Goal: Transaction & Acquisition: Purchase product/service

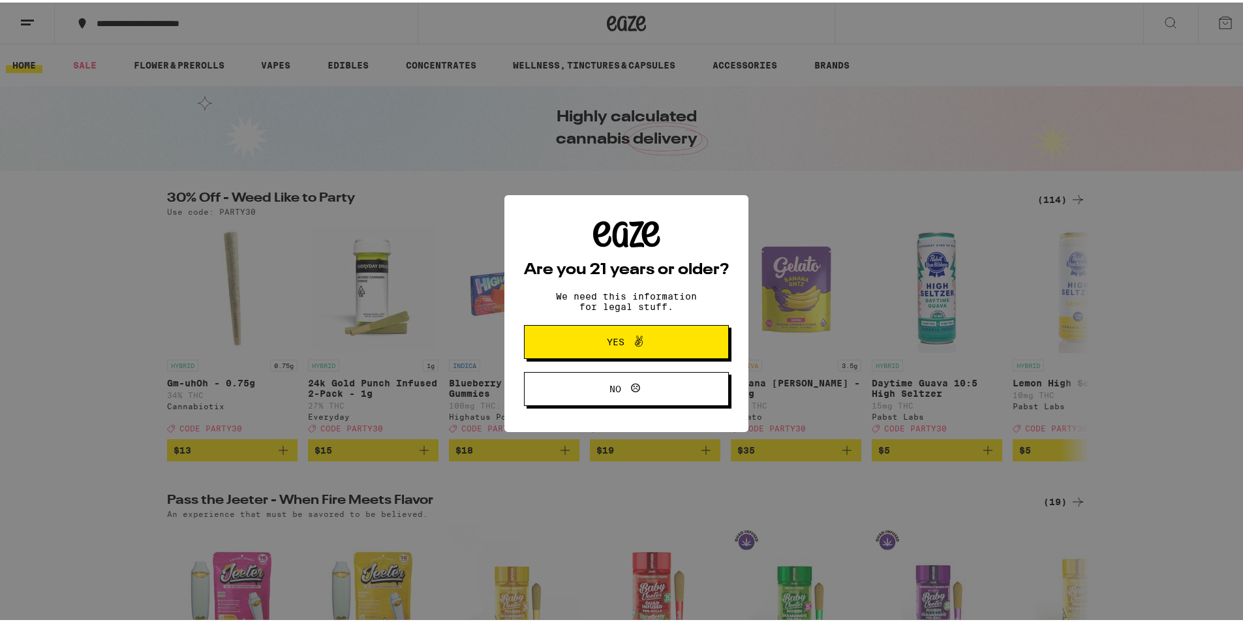
click at [613, 358] on div "Are you 21 years or older? We need this information for legal stuff. Yes No" at bounding box center [626, 311] width 205 height 185
click at [607, 341] on span "Yes" at bounding box center [616, 339] width 18 height 9
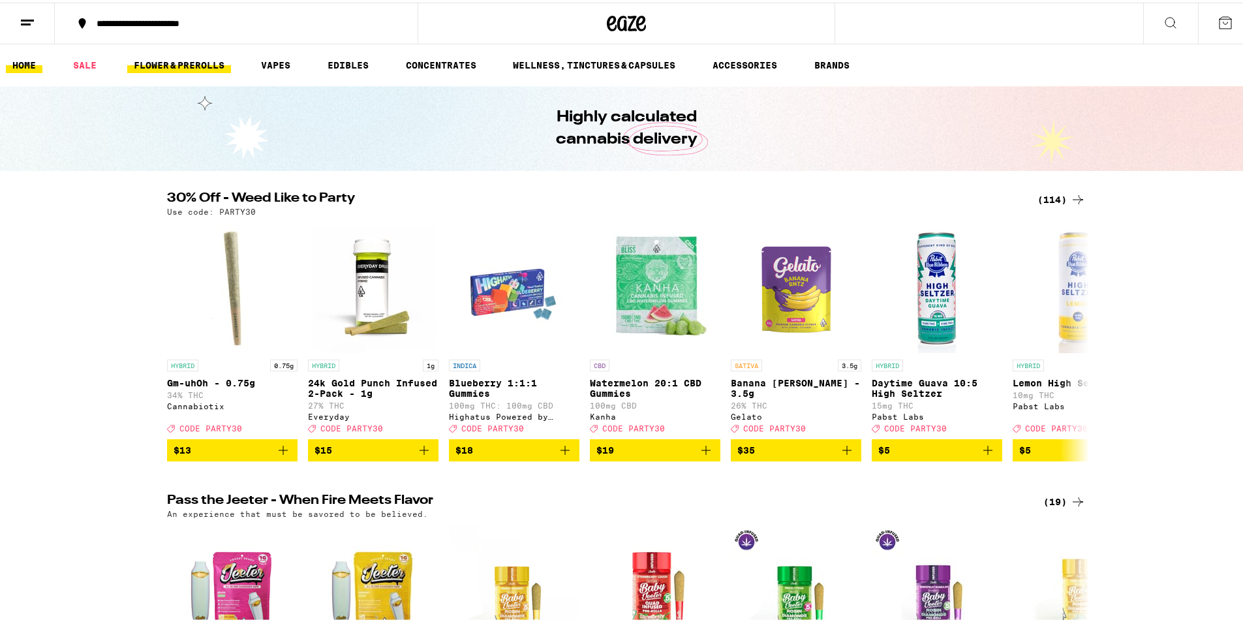
click at [170, 66] on link "FLOWER & PREROLLS" at bounding box center [179, 63] width 104 height 16
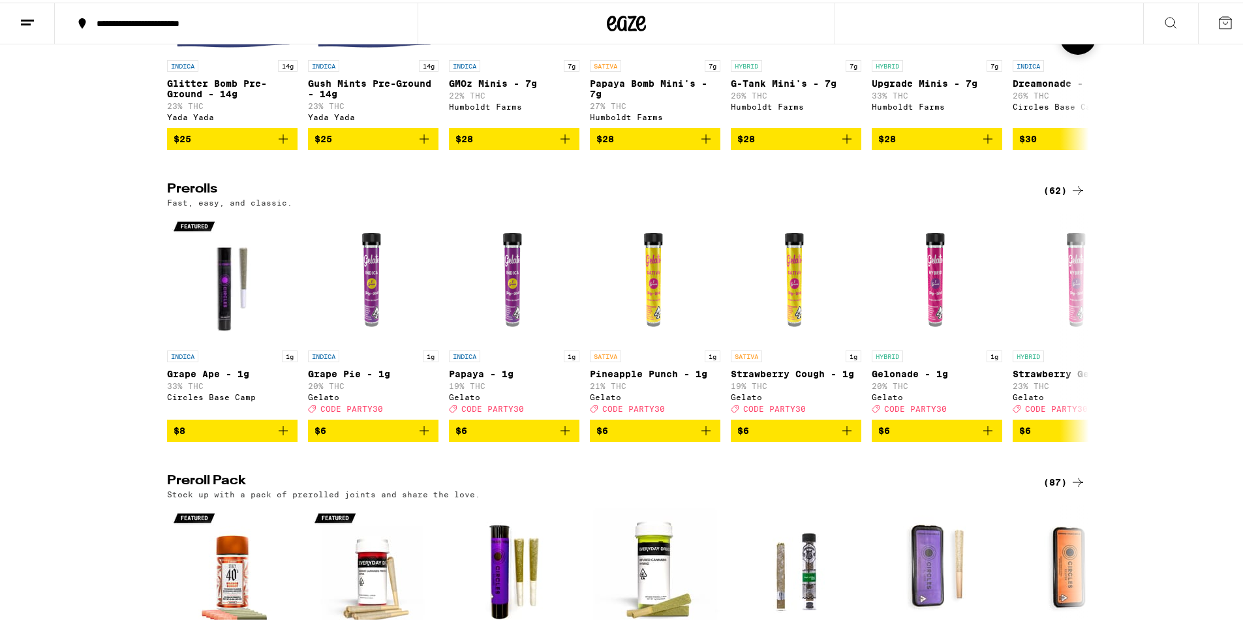
scroll to position [587, 0]
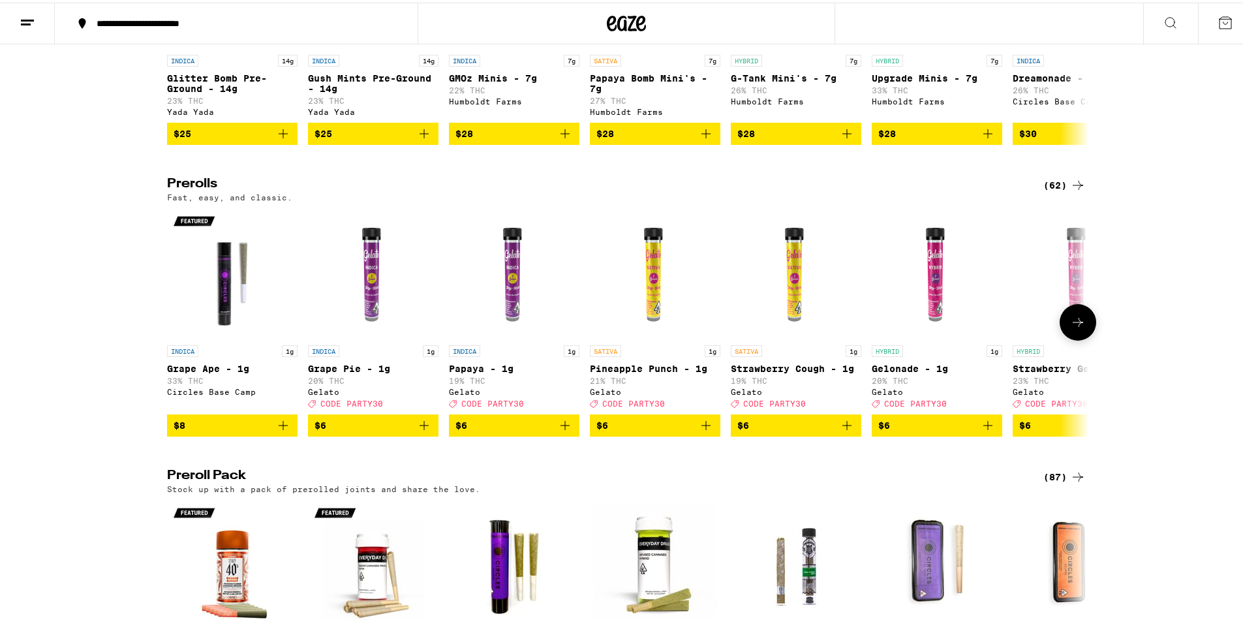
click at [1075, 324] on icon at bounding box center [1078, 319] width 10 height 9
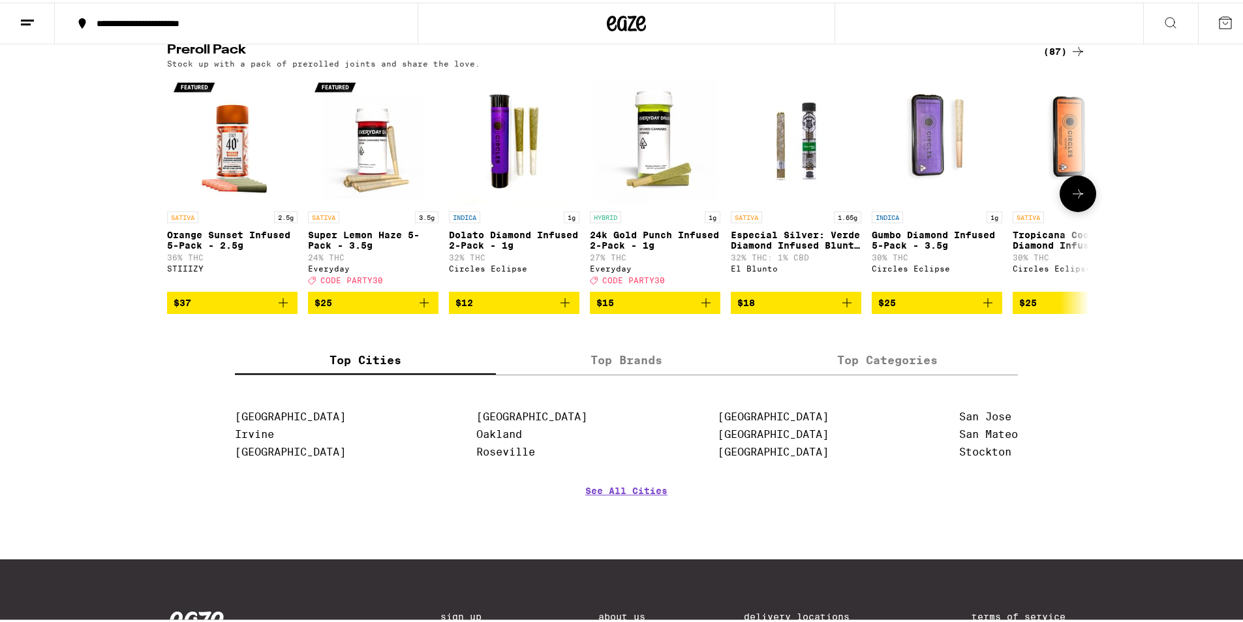
scroll to position [914, 0]
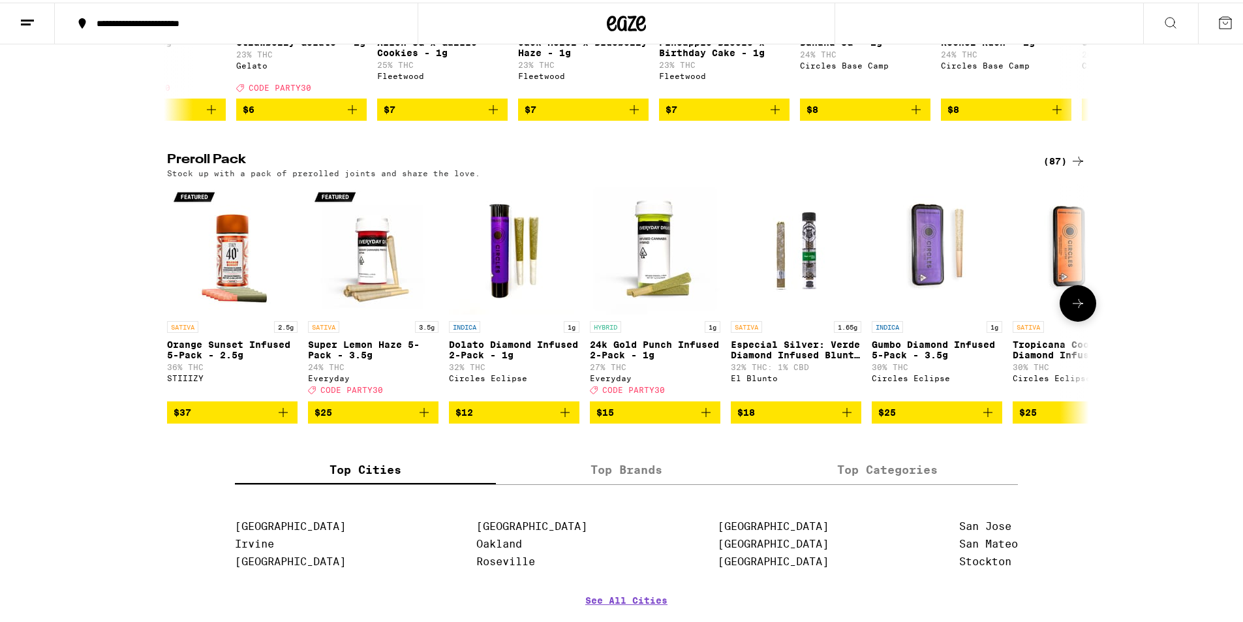
click at [1079, 309] on icon at bounding box center [1078, 301] width 16 height 16
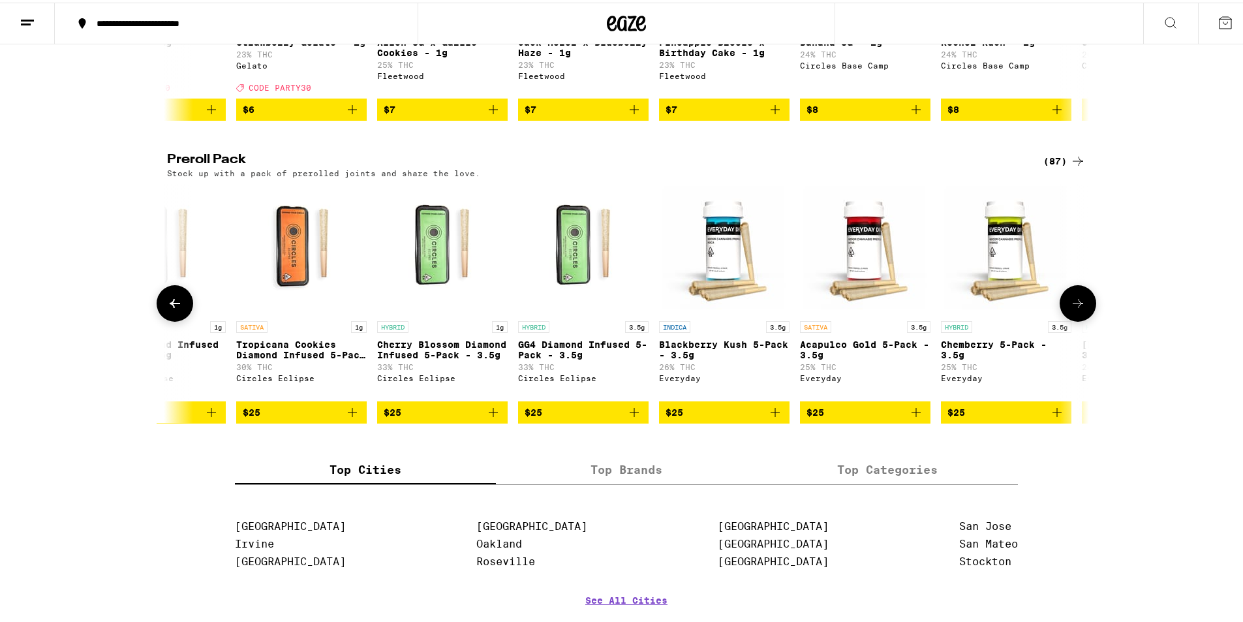
click at [1079, 309] on icon at bounding box center [1078, 301] width 16 height 16
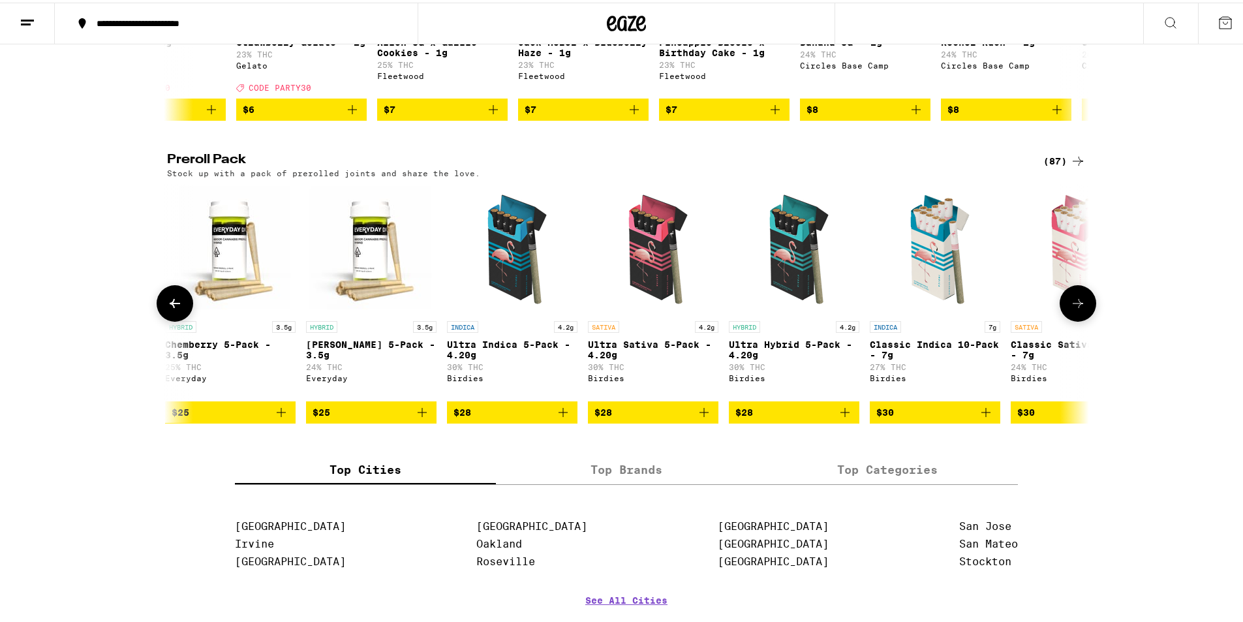
scroll to position [0, 1553]
click at [1072, 309] on icon at bounding box center [1078, 301] width 16 height 16
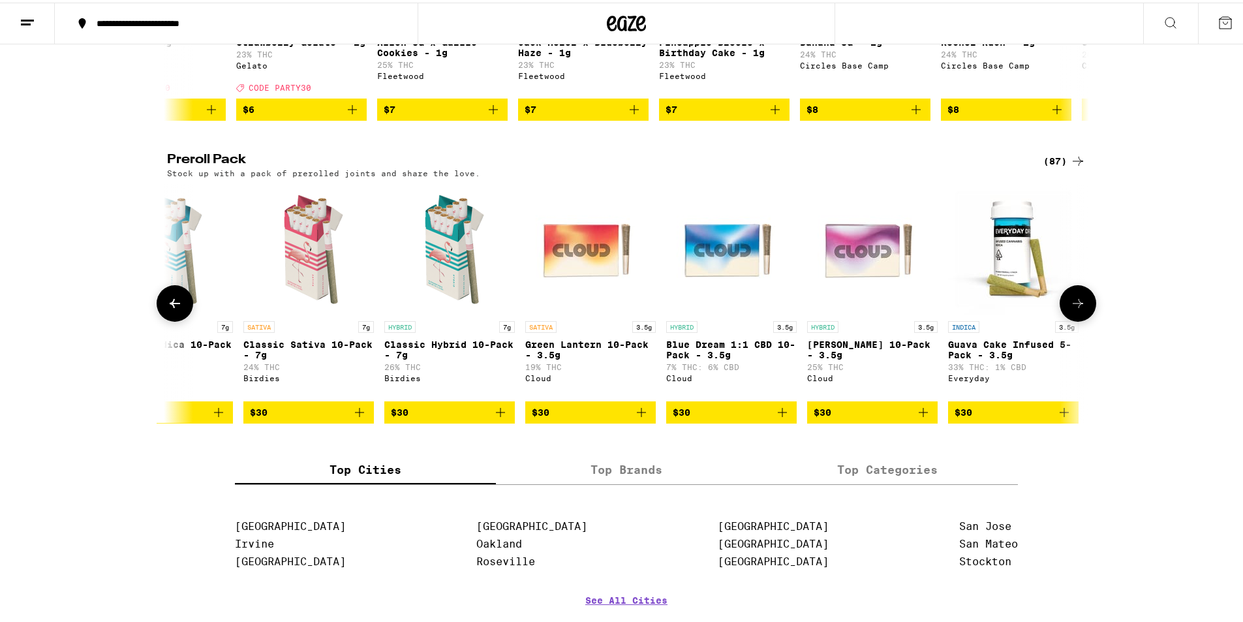
scroll to position [0, 2330]
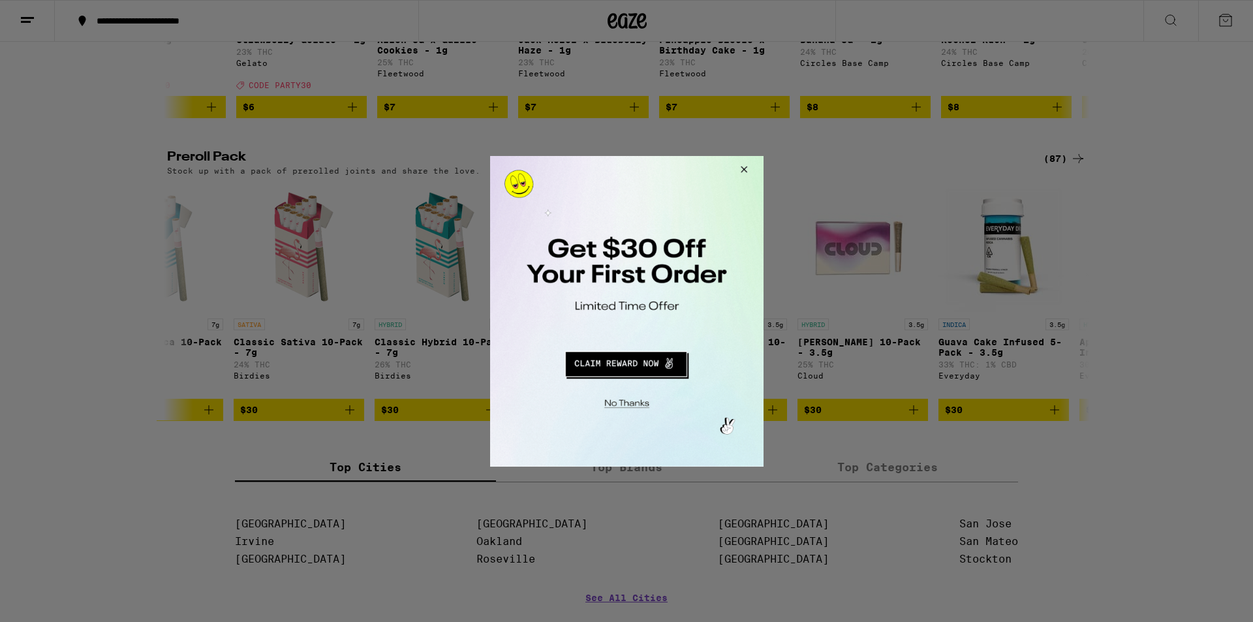
click at [745, 172] on button "Close Modal" at bounding box center [741, 170] width 35 height 31
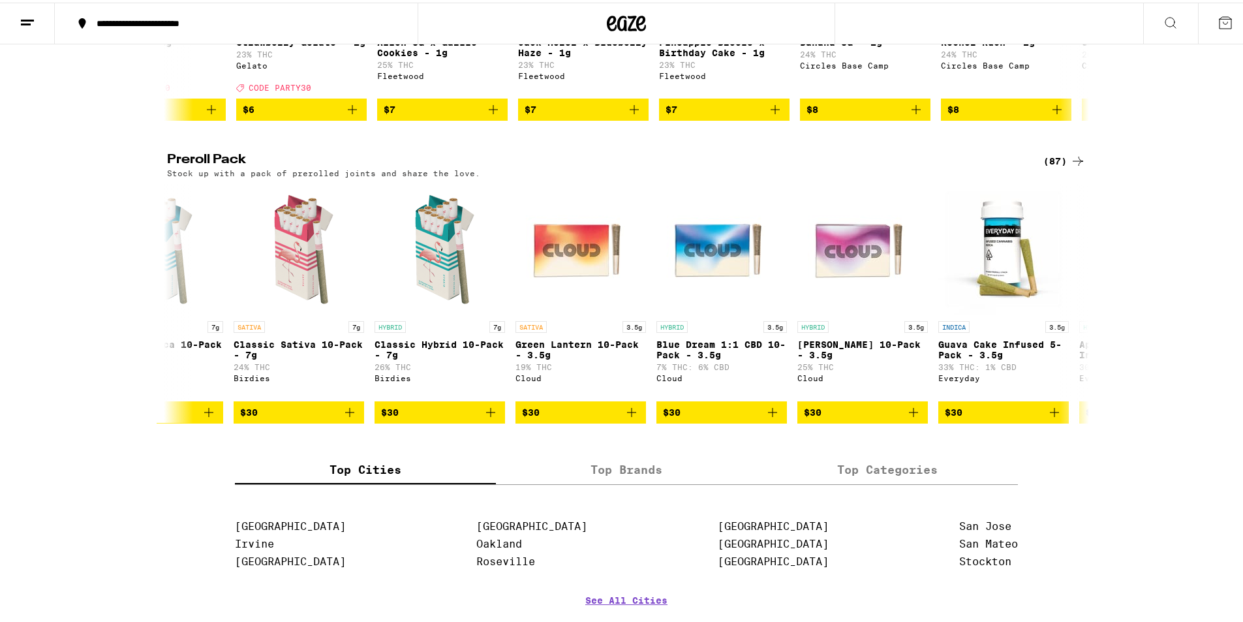
click at [1076, 166] on icon at bounding box center [1078, 159] width 16 height 16
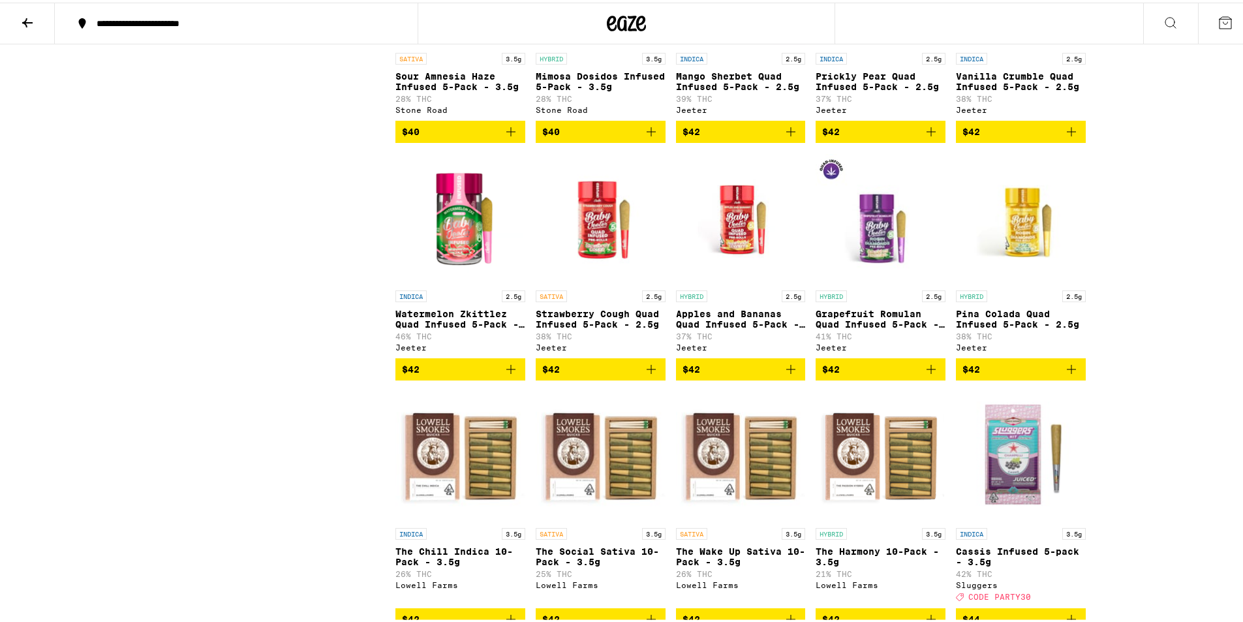
scroll to position [2806, 0]
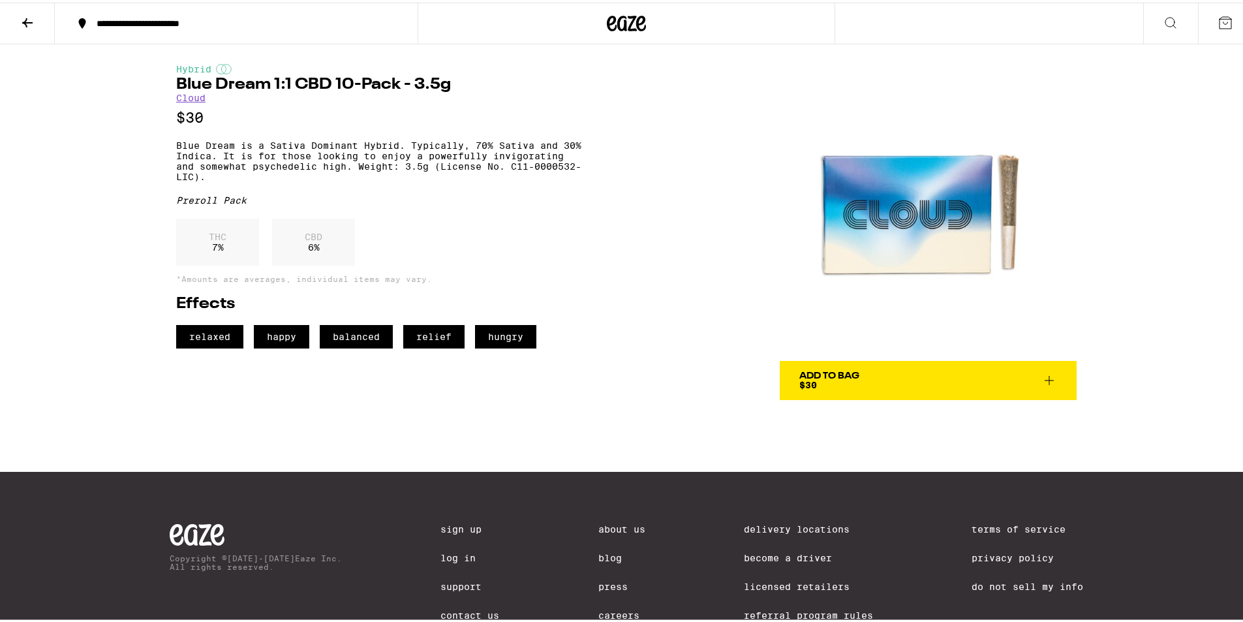
click at [305, 240] on p "CBD" at bounding box center [314, 234] width 18 height 10
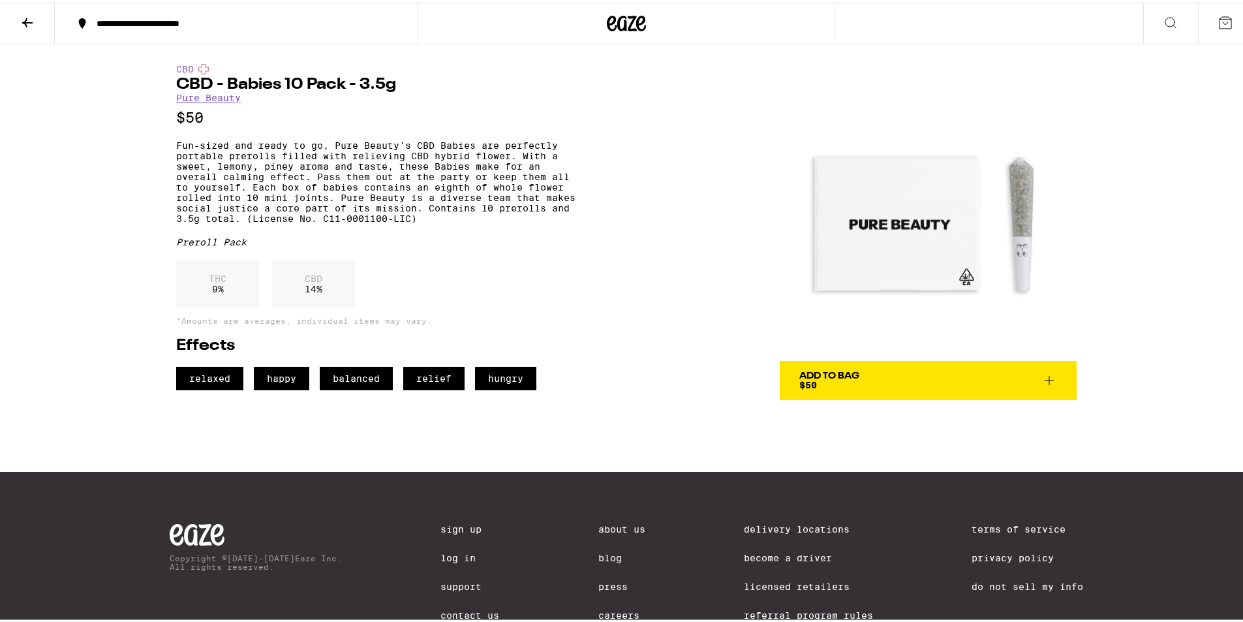
click at [899, 383] on span "Add To Bag $50" at bounding box center [928, 378] width 258 height 18
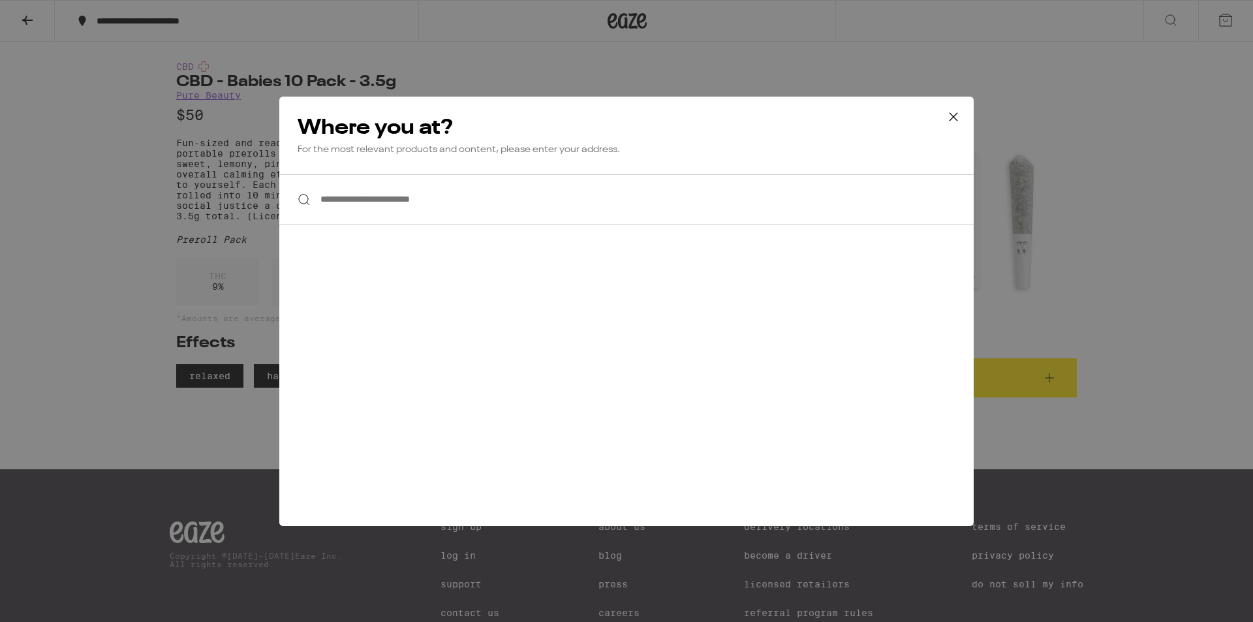
click at [689, 209] on input "**********" at bounding box center [626, 199] width 694 height 50
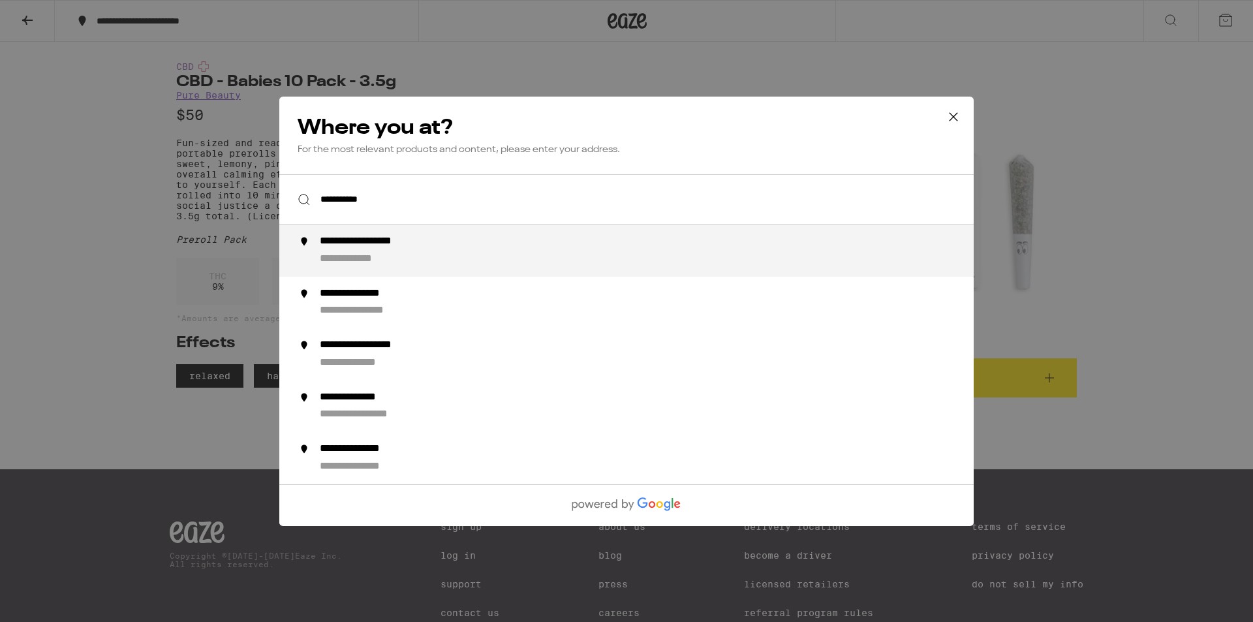
click at [416, 252] on div "**********" at bounding box center [653, 250] width 666 height 31
type input "**********"
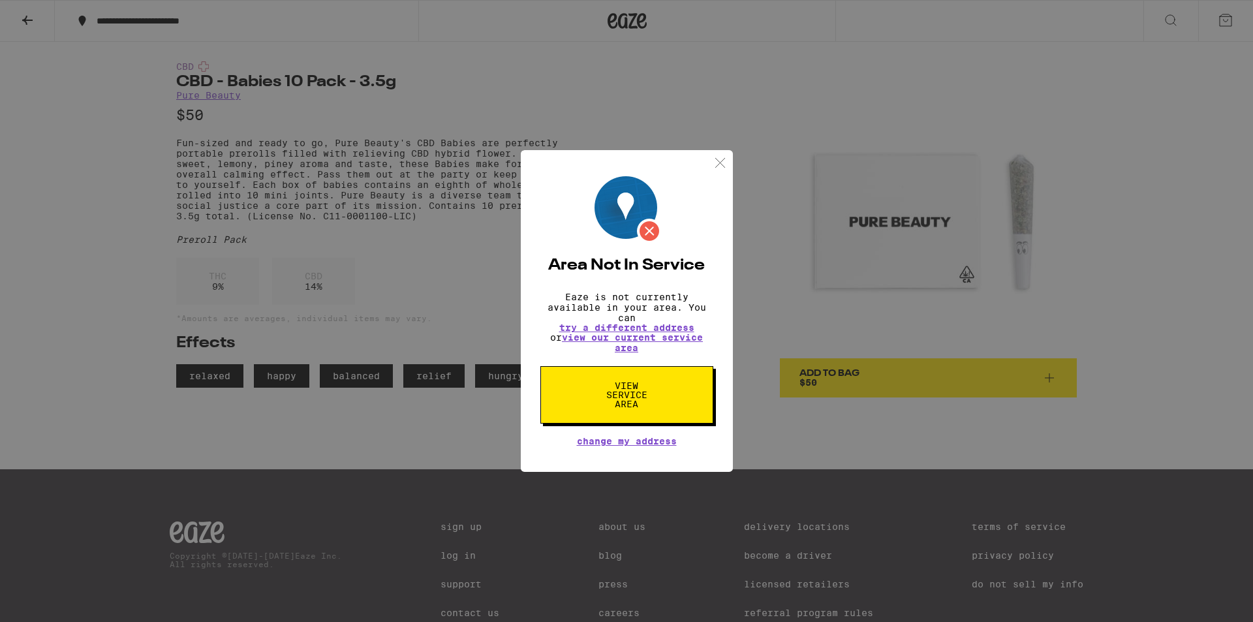
click at [1128, 154] on div "Area Not In Service Eaze is not currently available in your area. You can try a…" at bounding box center [626, 311] width 1253 height 622
